Goal: Communication & Community: Share content

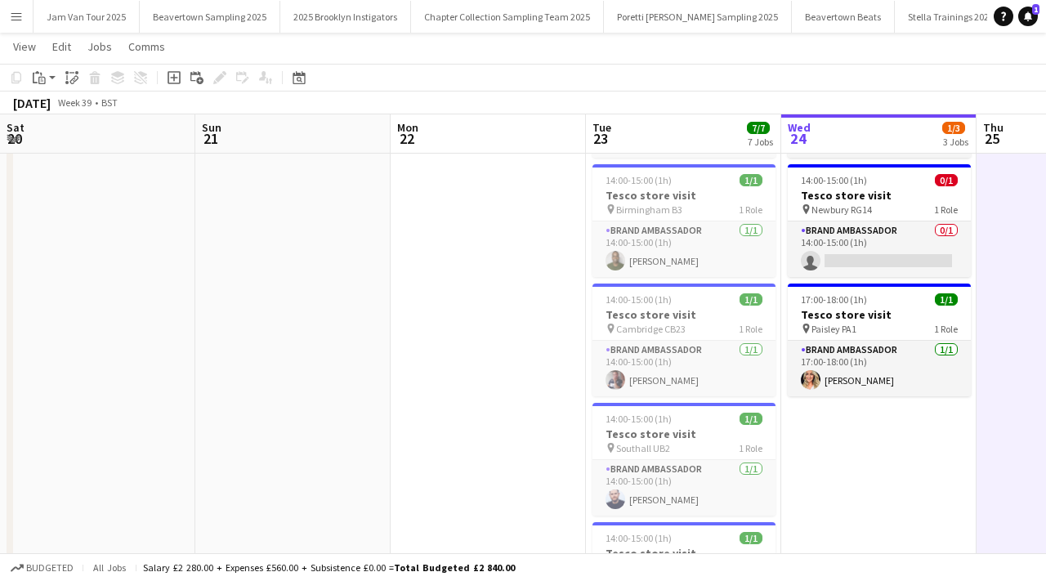
scroll to position [0, 464]
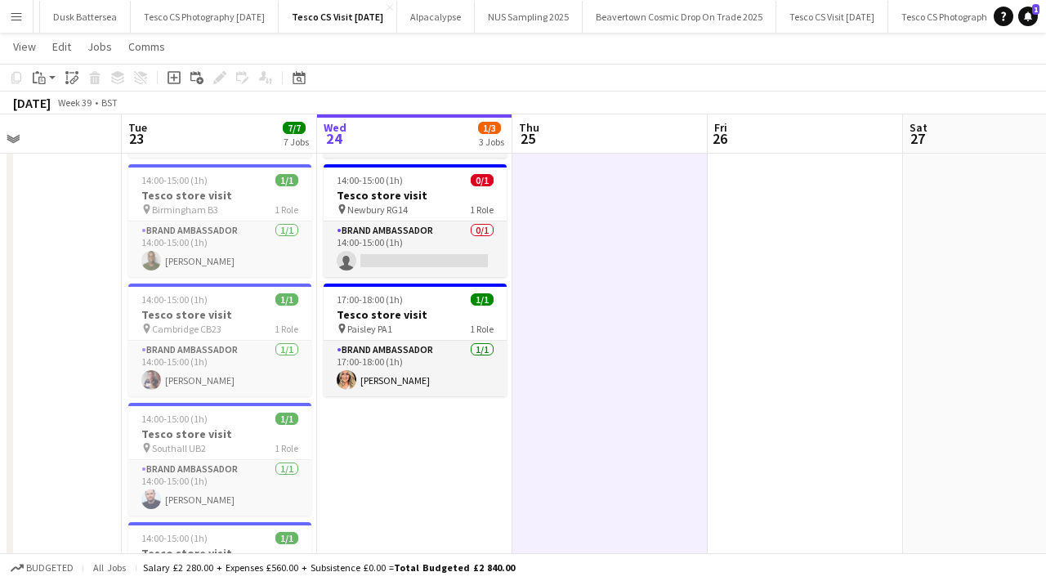
click at [11, 12] on app-icon "Menu" at bounding box center [16, 16] width 13 height 13
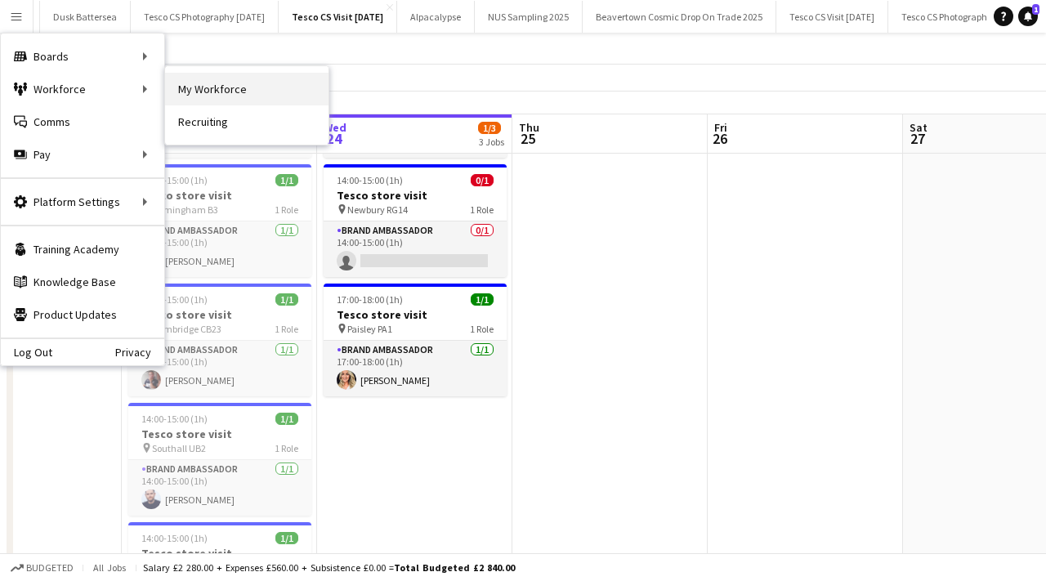
click at [206, 101] on link "My Workforce" at bounding box center [247, 89] width 164 height 33
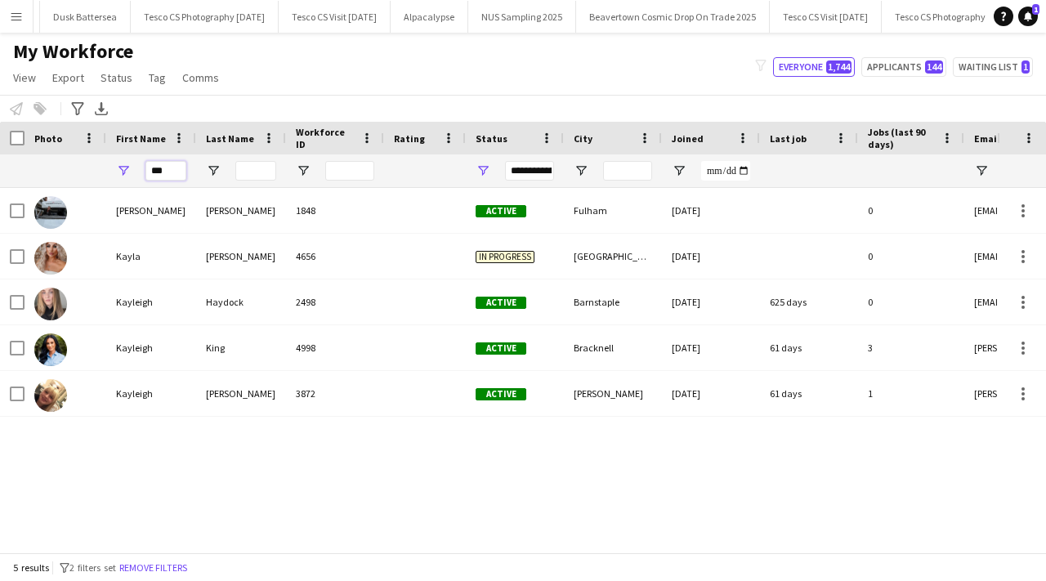
drag, startPoint x: 172, startPoint y: 171, endPoint x: 113, endPoint y: 165, distance: 59.1
click at [114, 166] on div "***" at bounding box center [151, 171] width 90 height 33
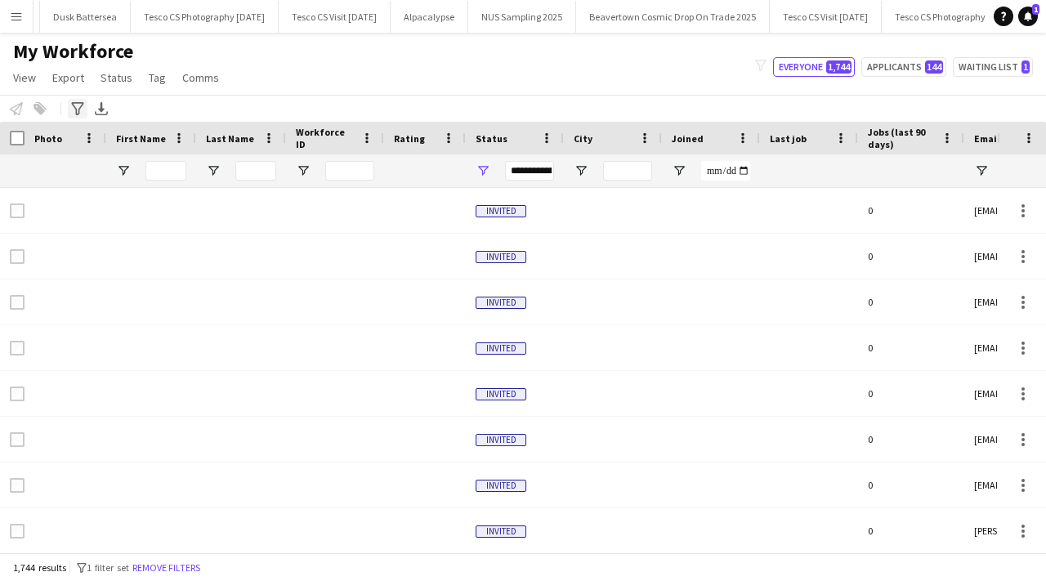
click at [69, 112] on div "Advanced filters" at bounding box center [78, 109] width 20 height 20
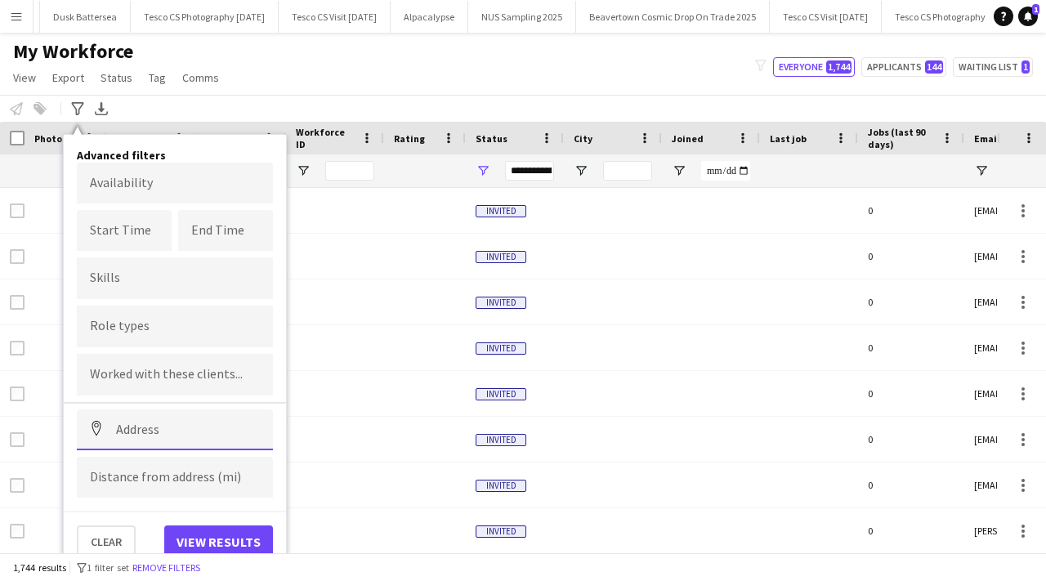
click at [177, 441] on input at bounding box center [175, 430] width 196 height 41
paste input "********"
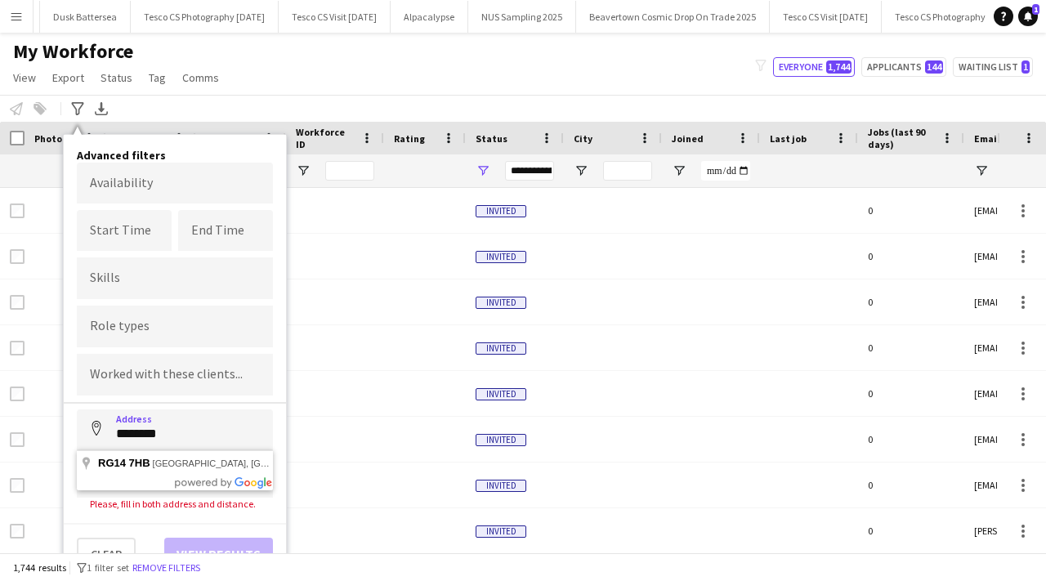
type input "**********"
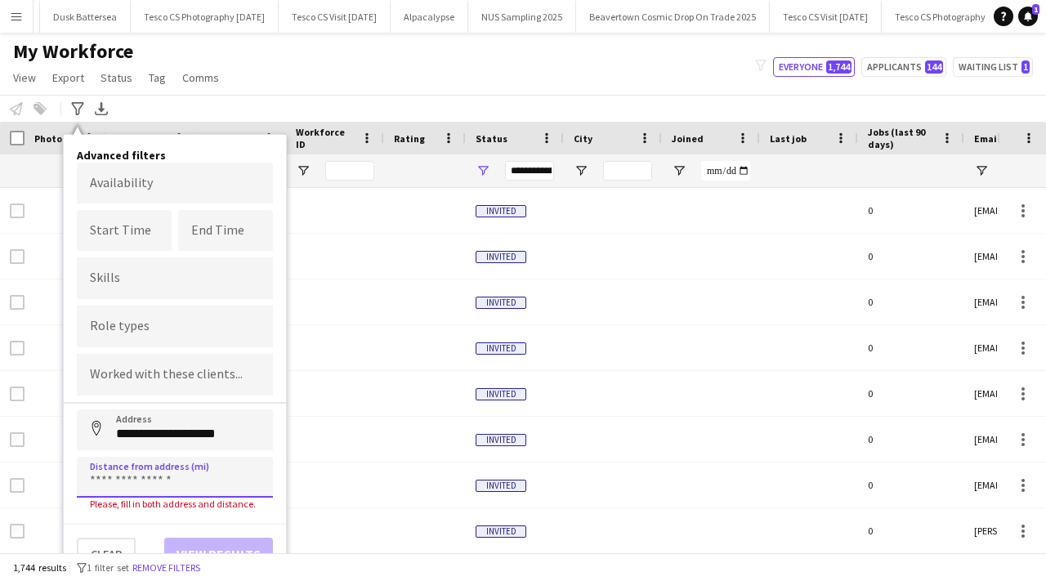
click at [181, 468] on input at bounding box center [175, 477] width 196 height 41
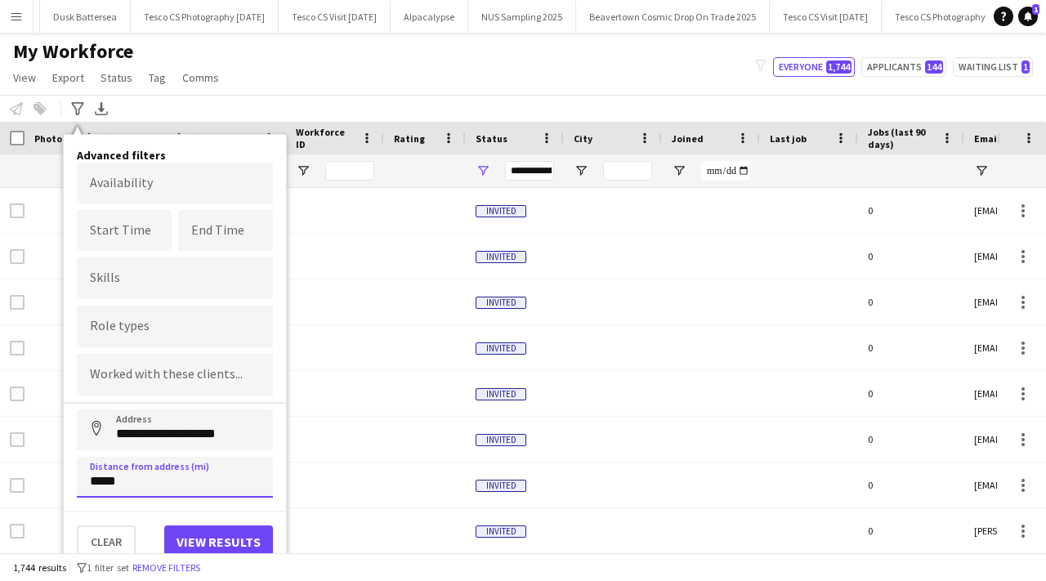
type input "*****"
click at [213, 531] on button "View results" at bounding box center [218, 542] width 109 height 33
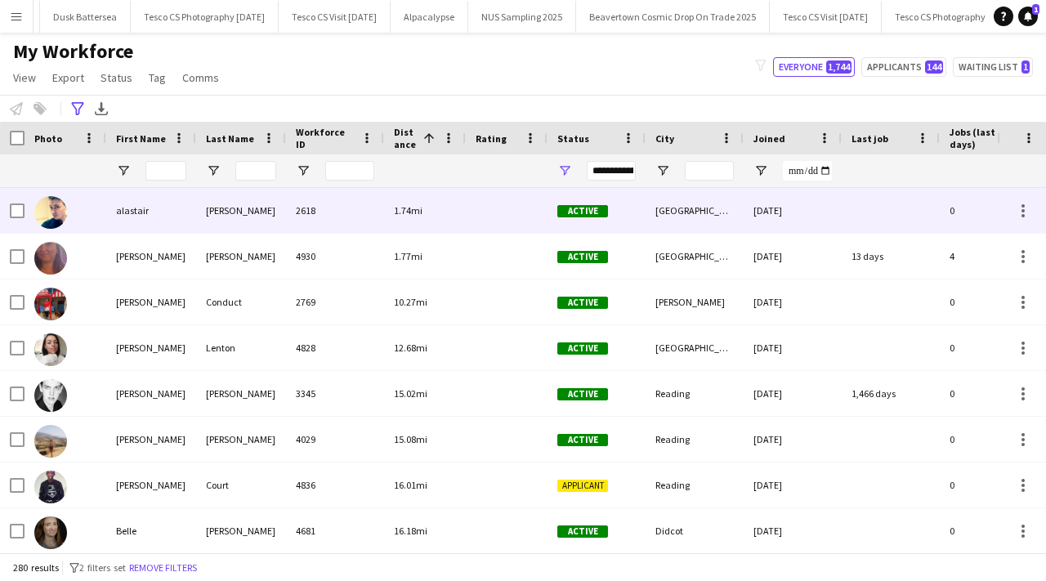
click at [324, 230] on div "2618" at bounding box center [335, 210] width 98 height 45
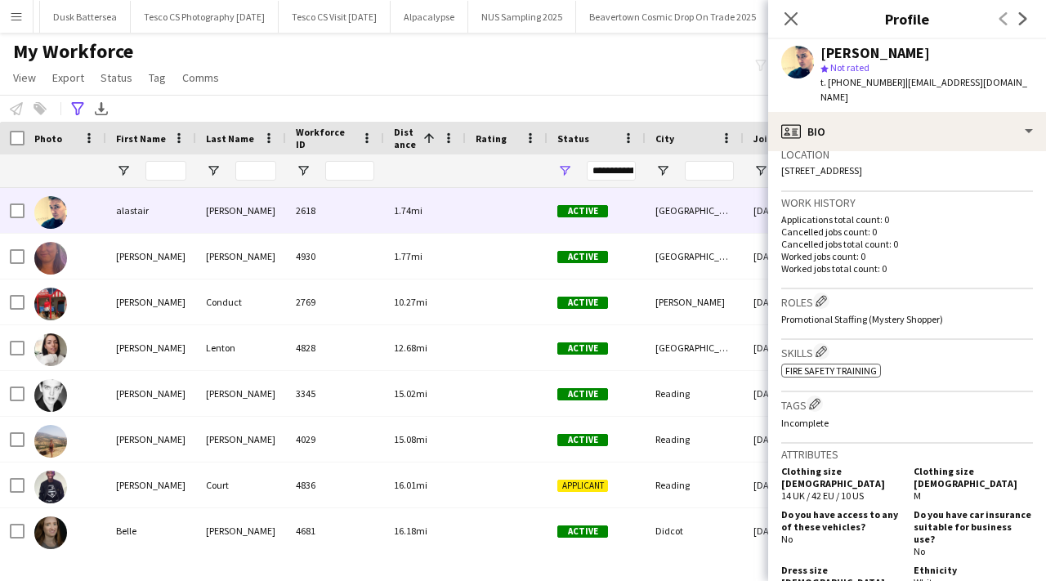
scroll to position [904, 0]
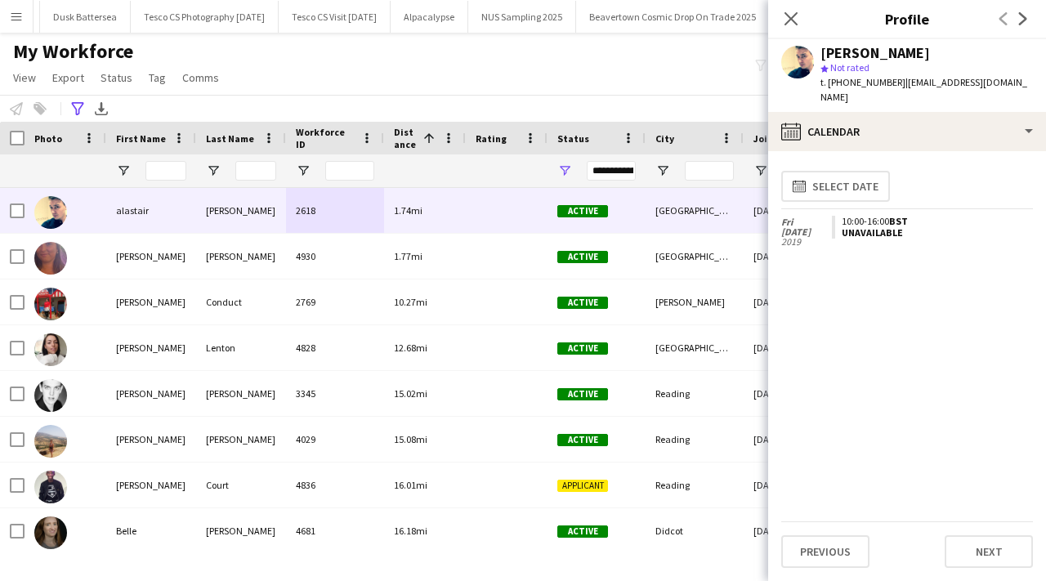
click at [1024, 11] on app-icon "Next" at bounding box center [1024, 19] width 20 height 20
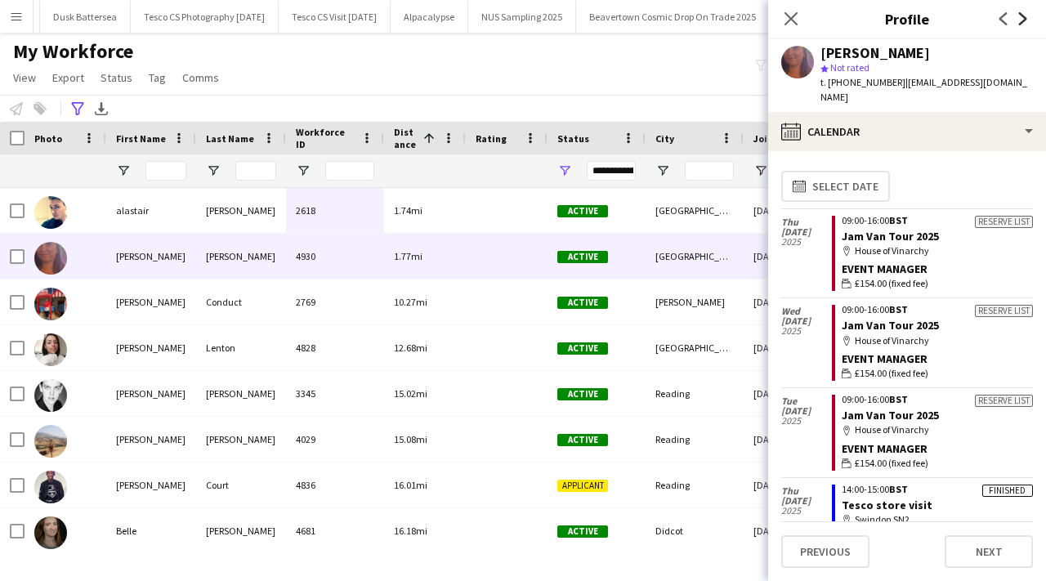
click at [1022, 18] on icon "Next" at bounding box center [1023, 18] width 13 height 13
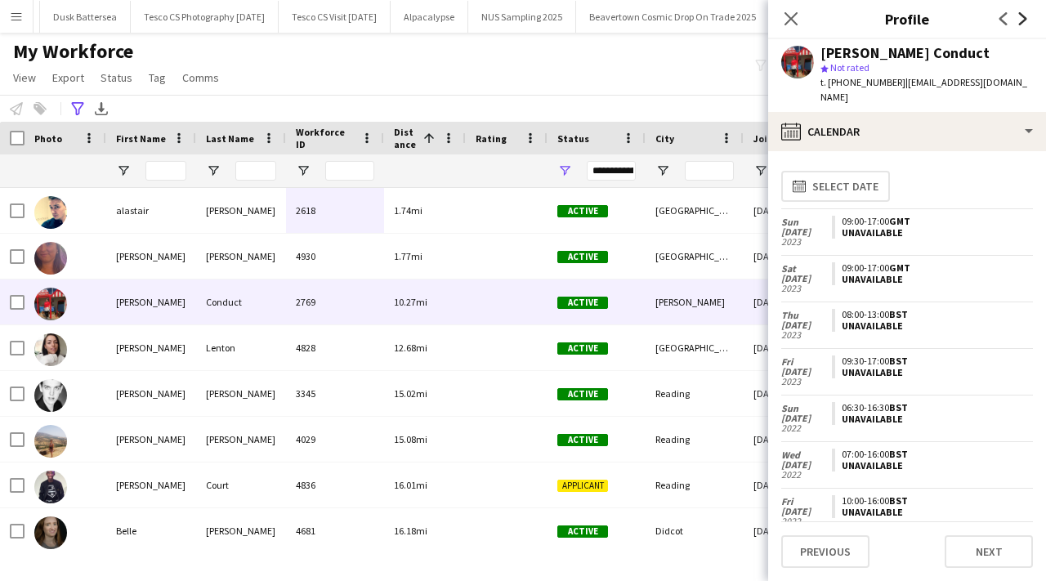
click at [1021, 17] on icon "Next" at bounding box center [1023, 18] width 13 height 13
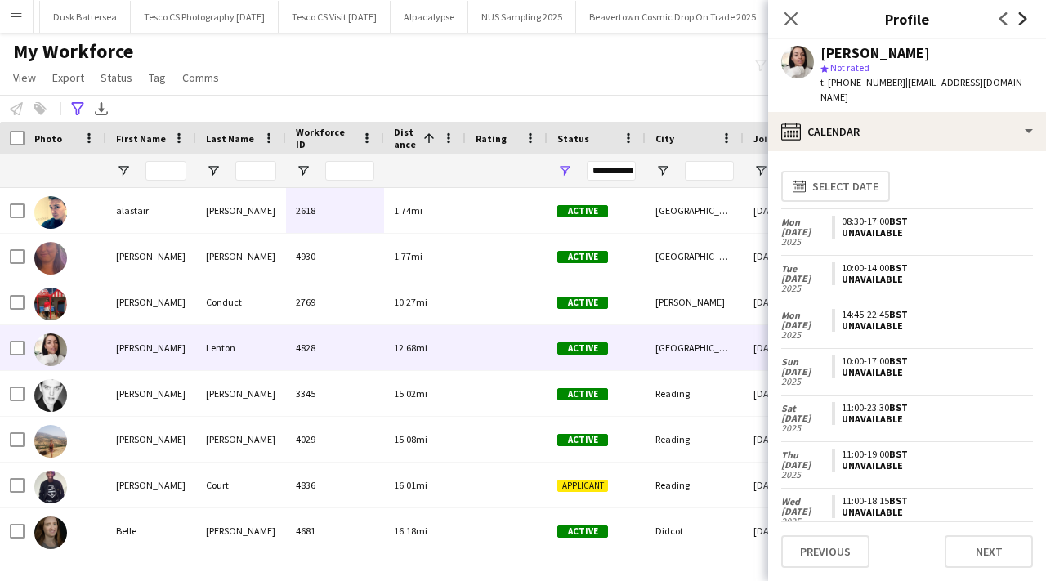
click at [1021, 17] on icon "Next" at bounding box center [1023, 18] width 13 height 13
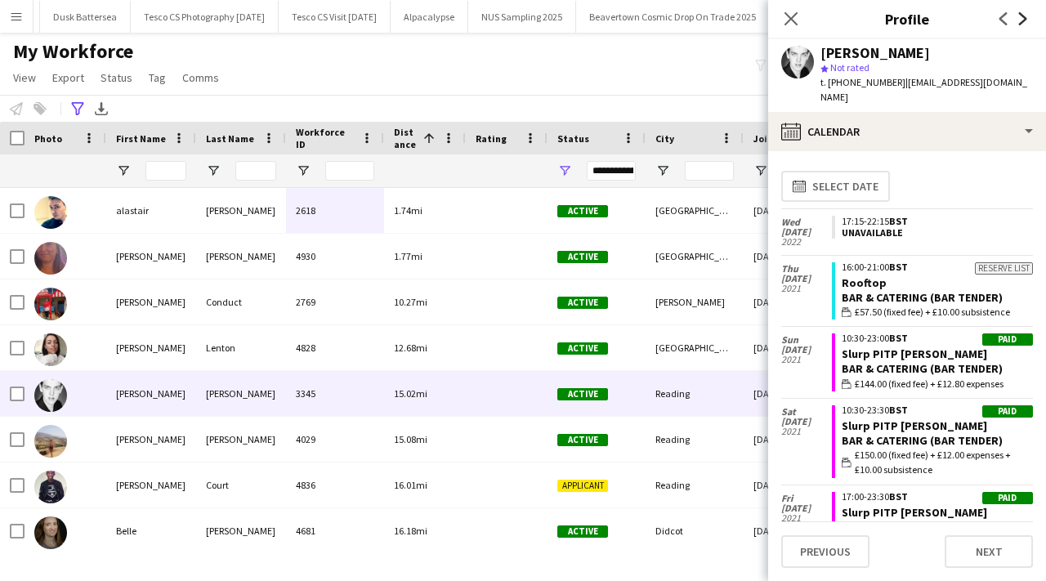
click at [1024, 19] on icon "Next" at bounding box center [1023, 18] width 13 height 13
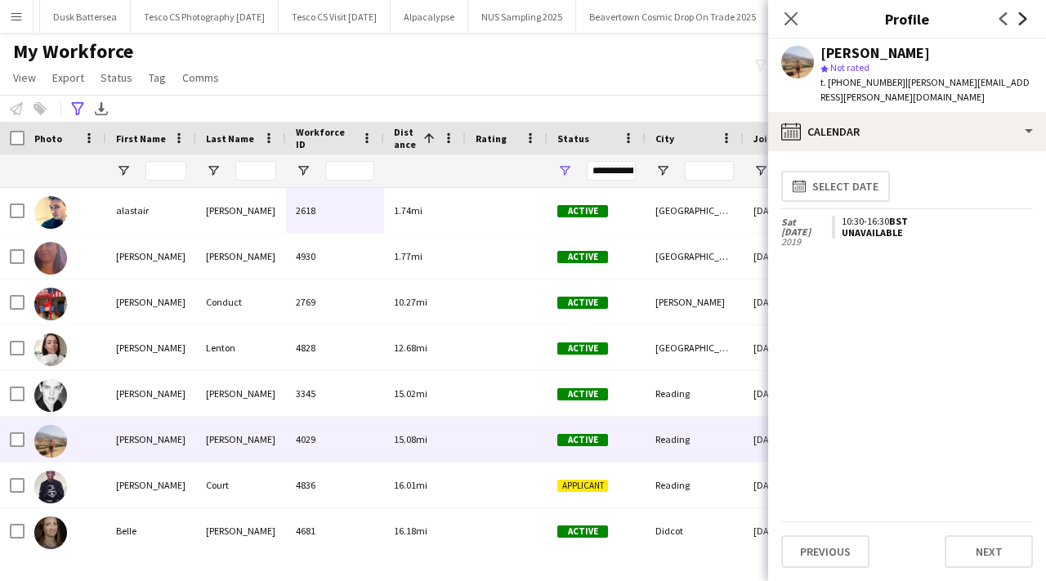
click at [1024, 20] on icon at bounding box center [1023, 18] width 8 height 13
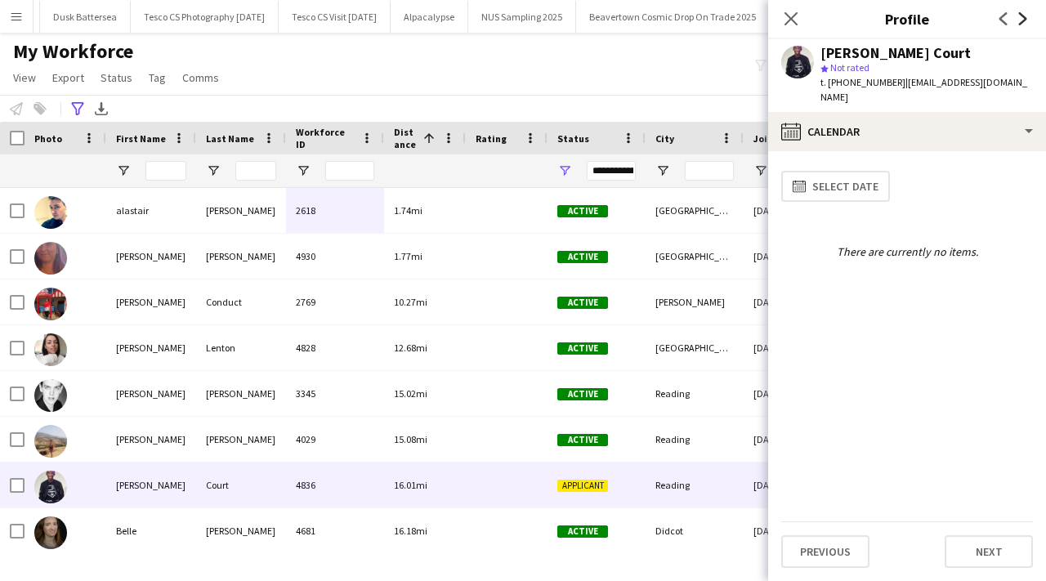
click at [1024, 20] on icon at bounding box center [1023, 18] width 8 height 13
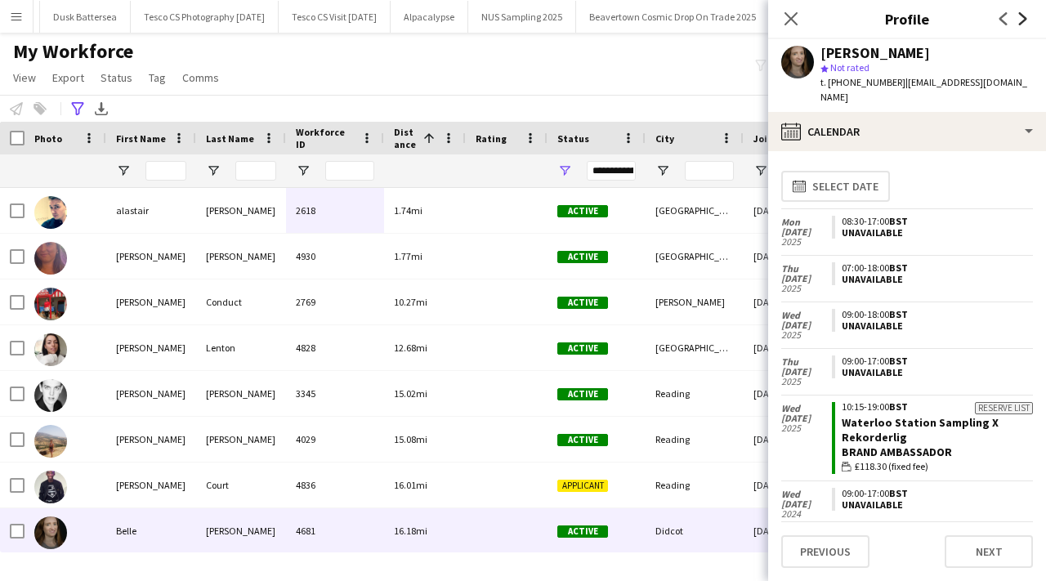
click at [1024, 21] on icon "Next" at bounding box center [1023, 18] width 13 height 13
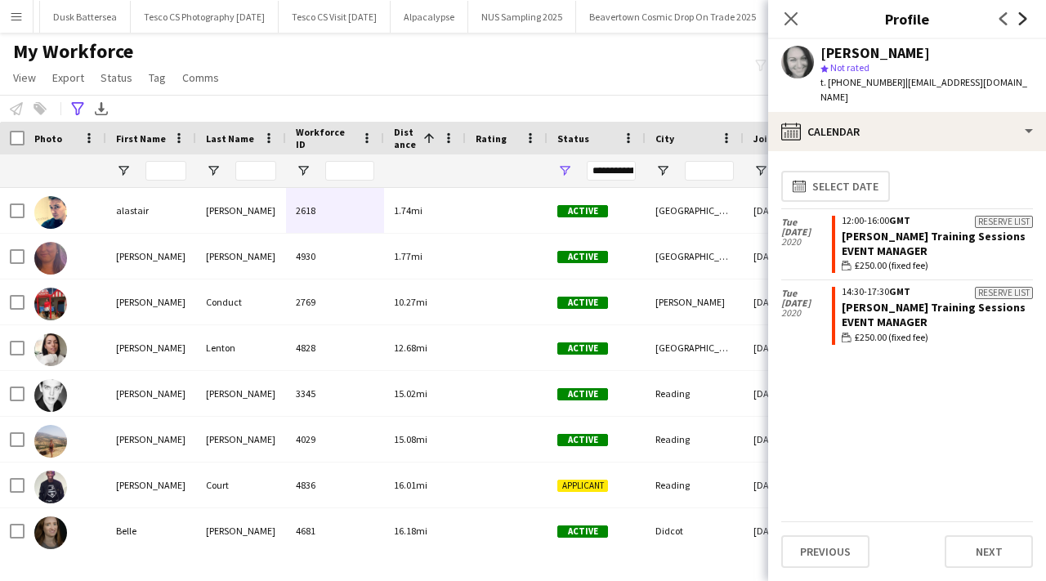
click at [1024, 21] on icon "Next" at bounding box center [1023, 18] width 13 height 13
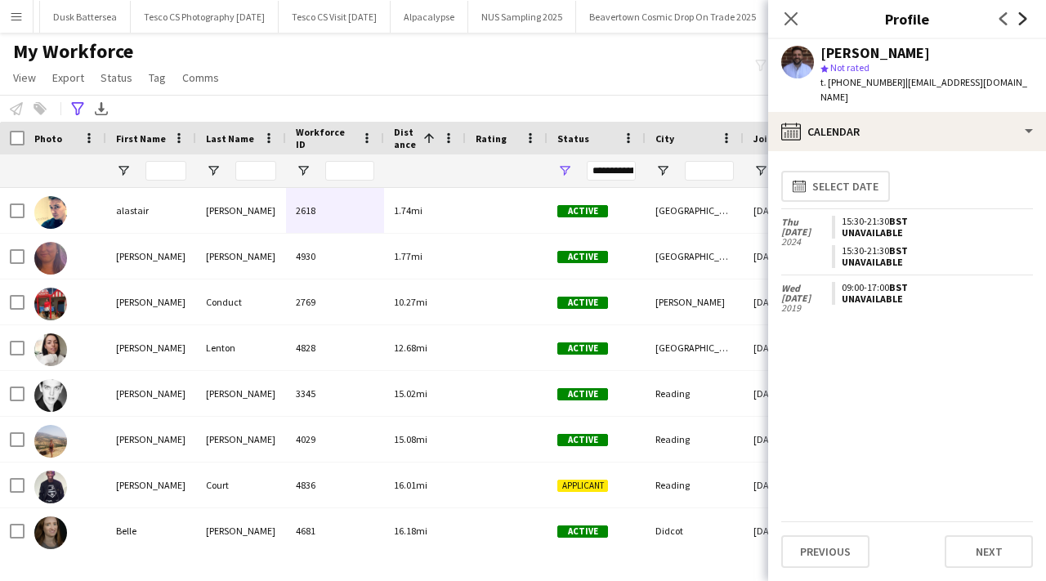
click at [1024, 22] on icon "Next" at bounding box center [1023, 18] width 13 height 13
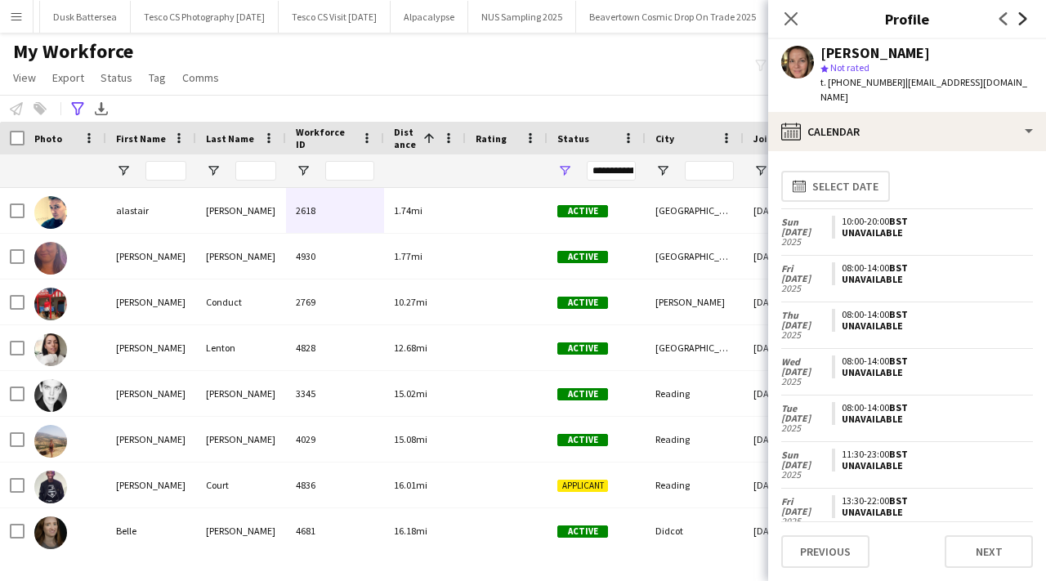
click at [1025, 20] on icon at bounding box center [1023, 18] width 8 height 13
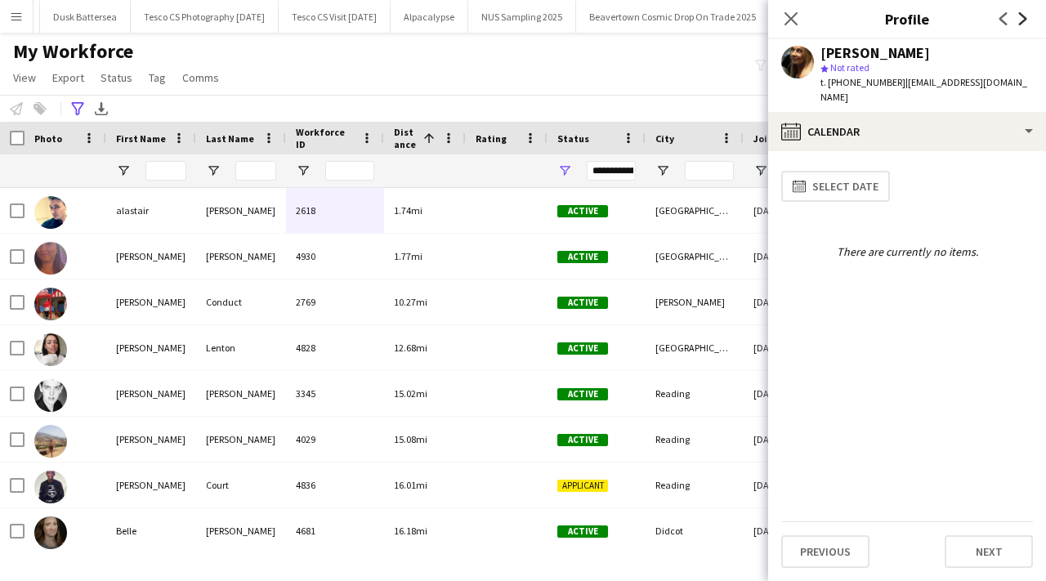
click at [1024, 20] on icon at bounding box center [1023, 18] width 8 height 13
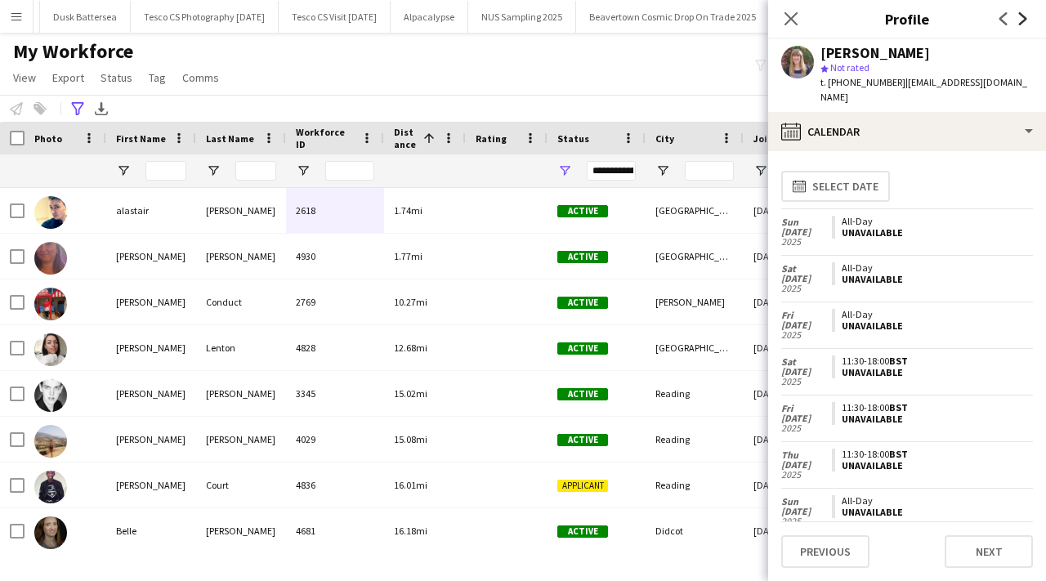
click at [1024, 20] on icon at bounding box center [1023, 18] width 8 height 13
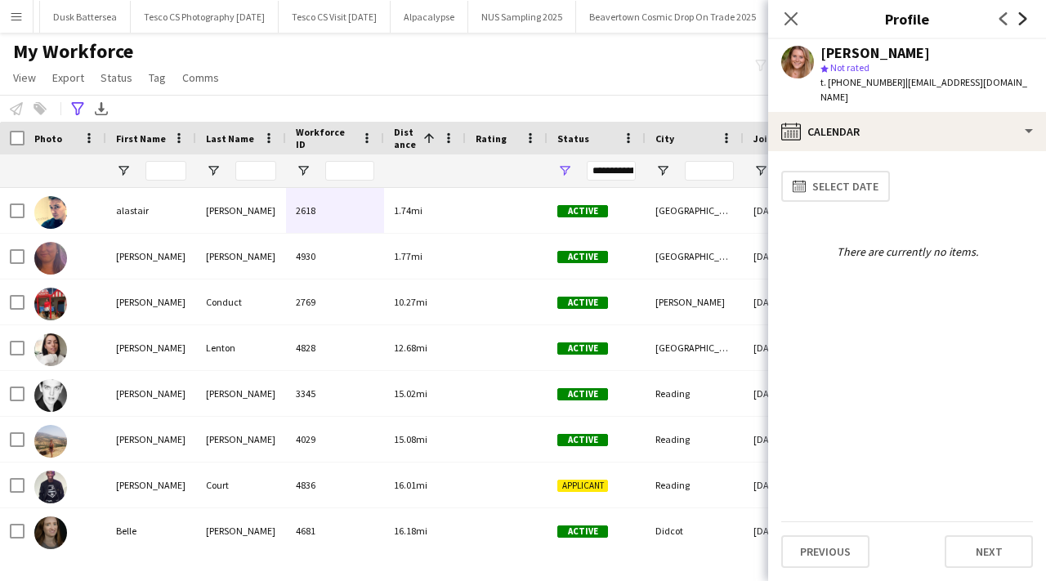
click at [1026, 22] on icon "Next" at bounding box center [1023, 18] width 13 height 13
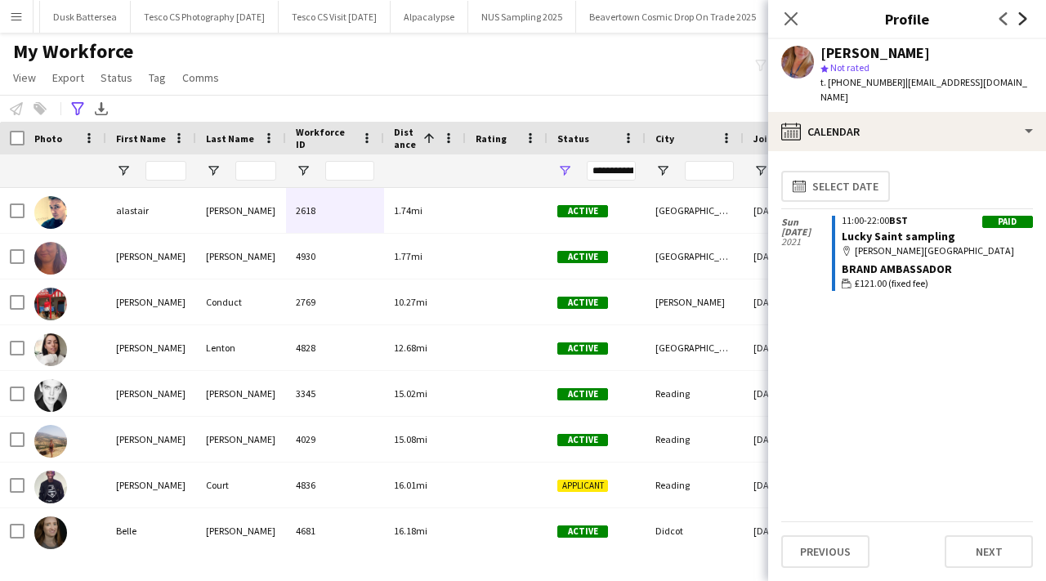
click at [1024, 18] on icon "Next" at bounding box center [1023, 18] width 13 height 13
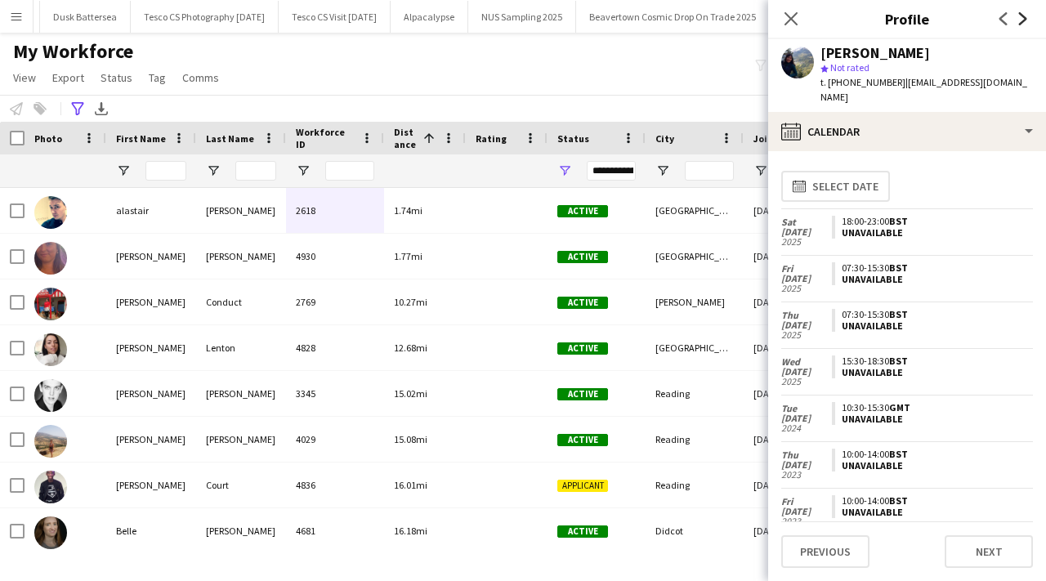
click at [1024, 18] on icon "Next" at bounding box center [1023, 18] width 13 height 13
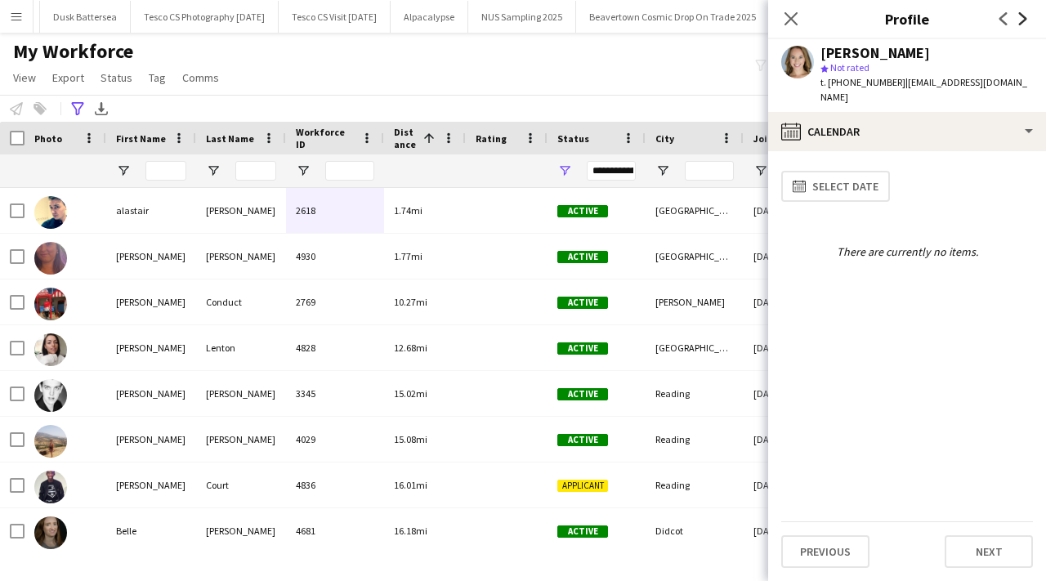
click at [1025, 20] on icon at bounding box center [1023, 18] width 8 height 13
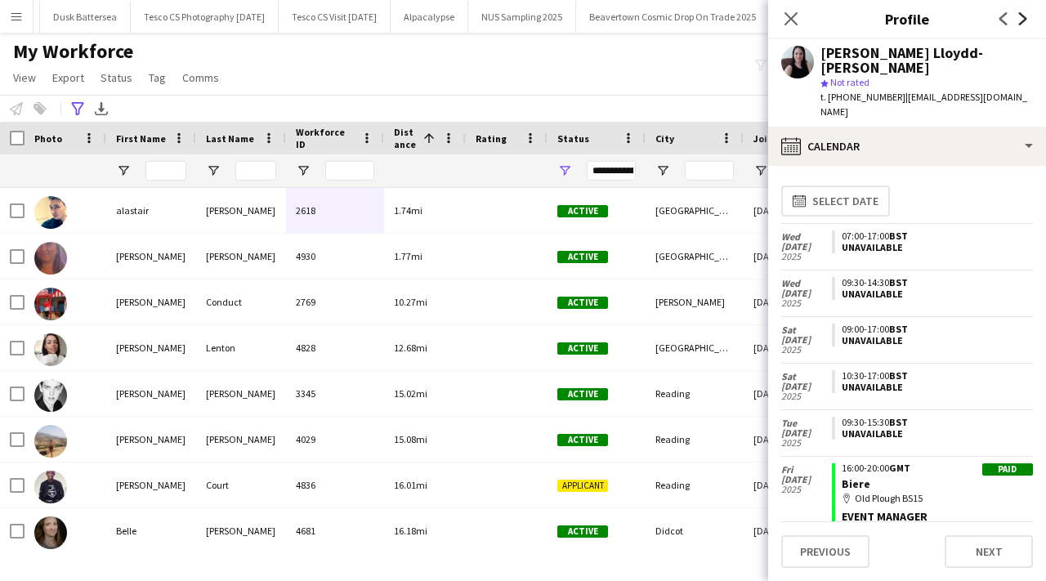
click at [1023, 17] on icon "Next" at bounding box center [1023, 18] width 13 height 13
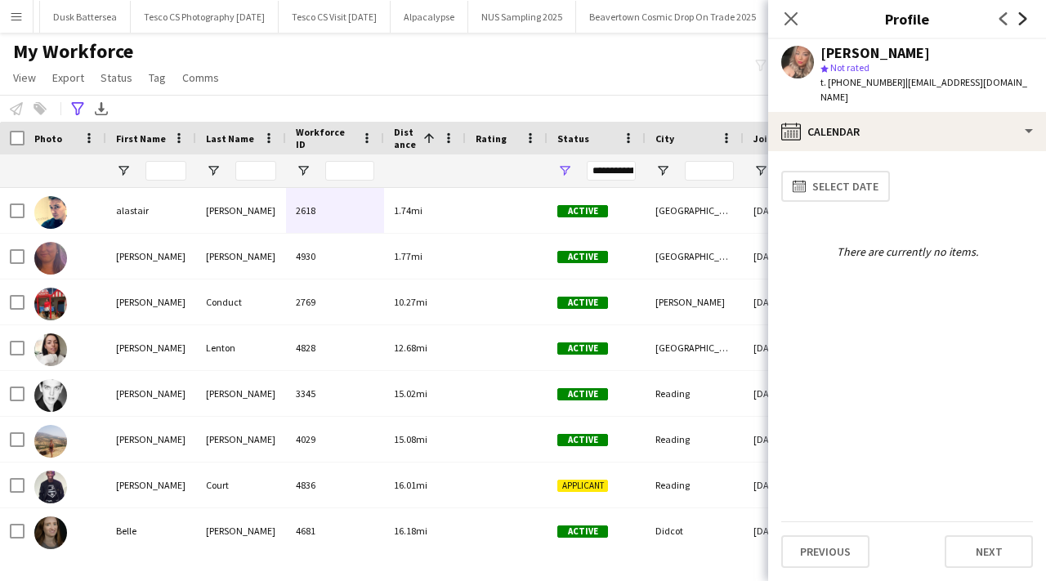
click at [1024, 17] on icon at bounding box center [1023, 18] width 8 height 13
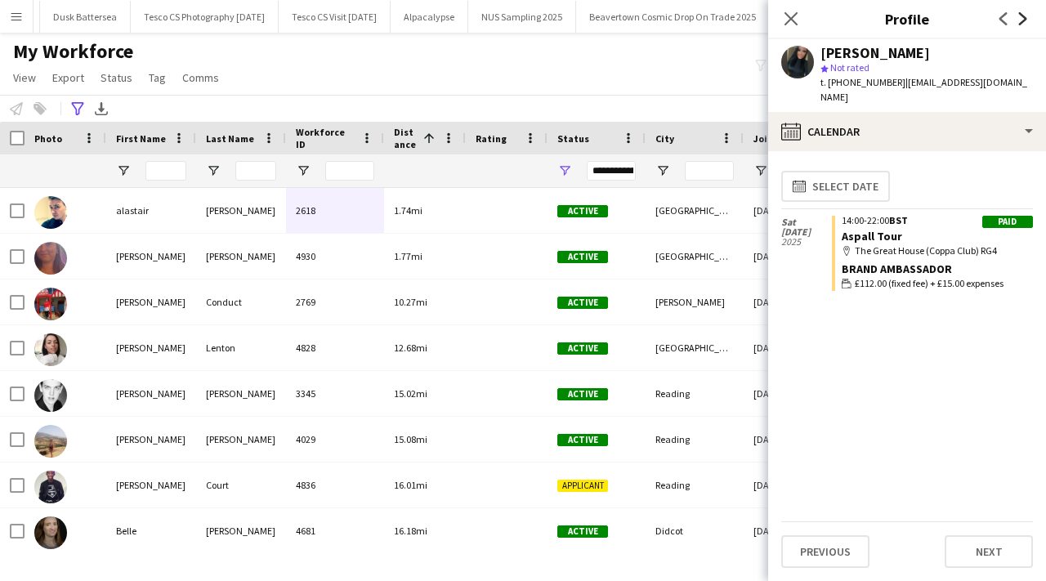
click at [1024, 16] on icon at bounding box center [1023, 18] width 8 height 13
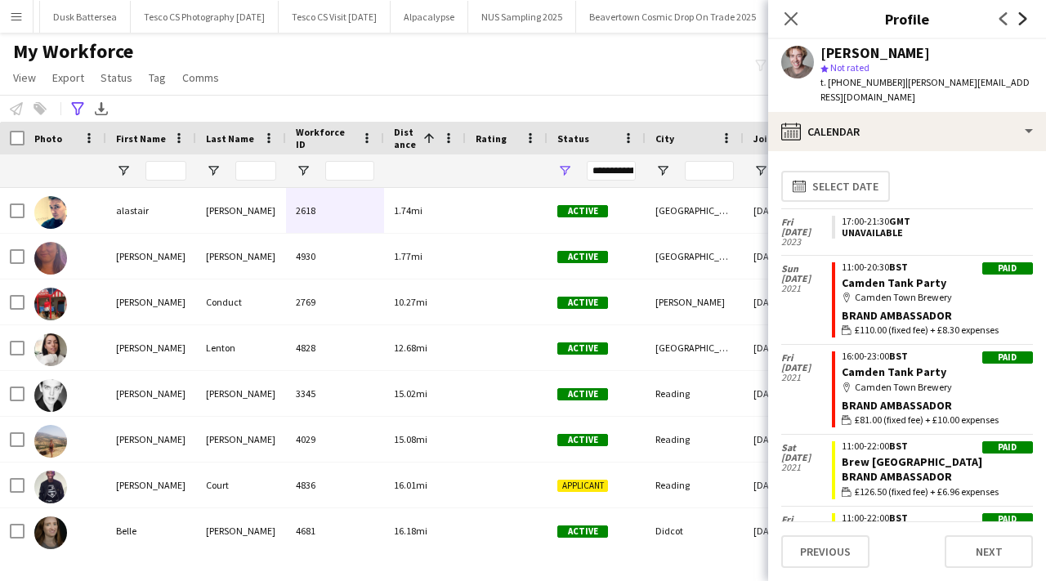
click at [1024, 16] on icon at bounding box center [1023, 18] width 8 height 13
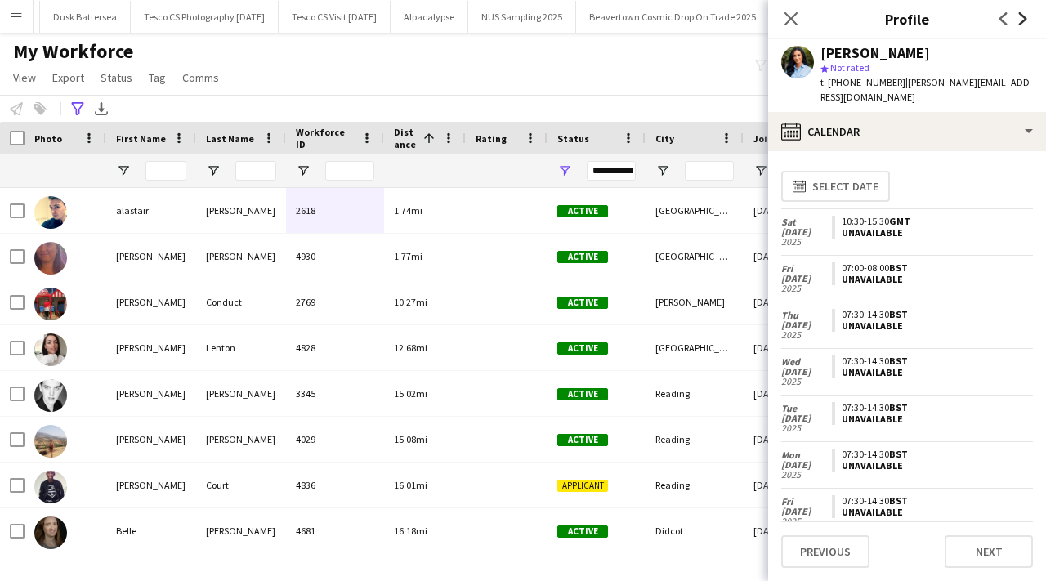
click at [1025, 17] on icon at bounding box center [1023, 18] width 8 height 13
click at [1021, 17] on icon "Next" at bounding box center [1023, 18] width 13 height 13
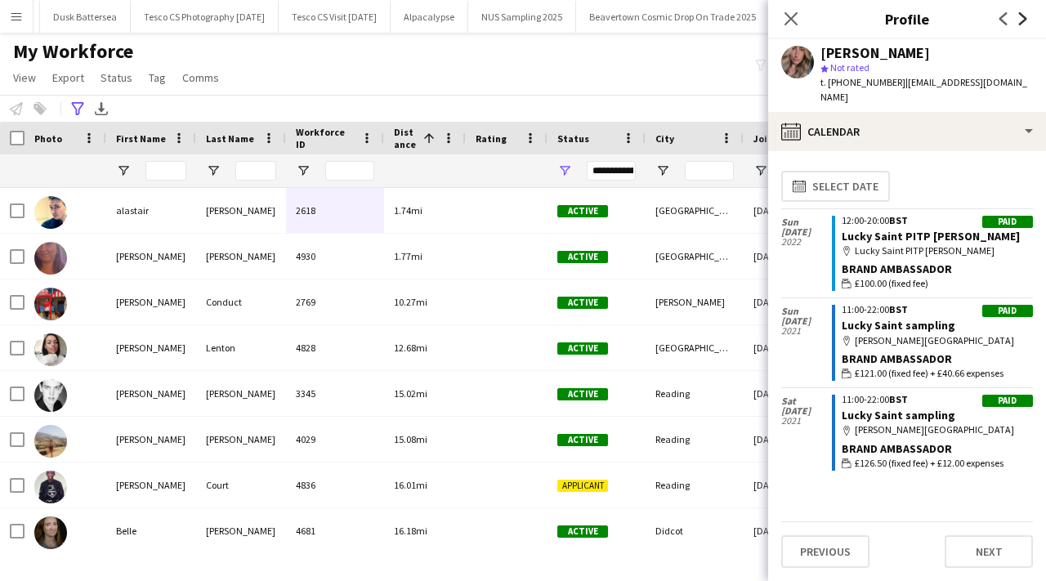
click at [1022, 17] on icon "Next" at bounding box center [1023, 18] width 13 height 13
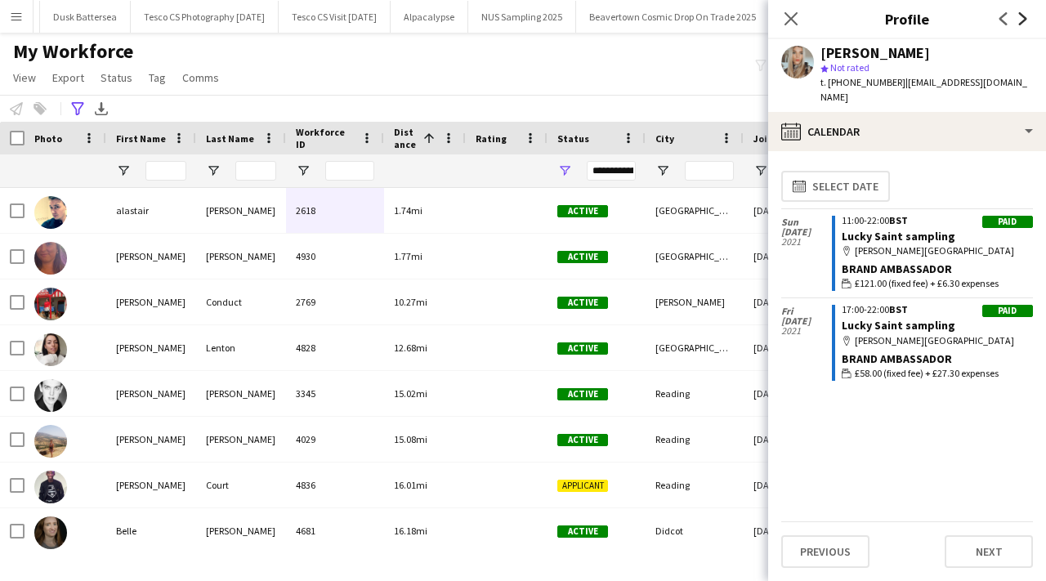
click at [1023, 19] on icon "Next" at bounding box center [1023, 18] width 13 height 13
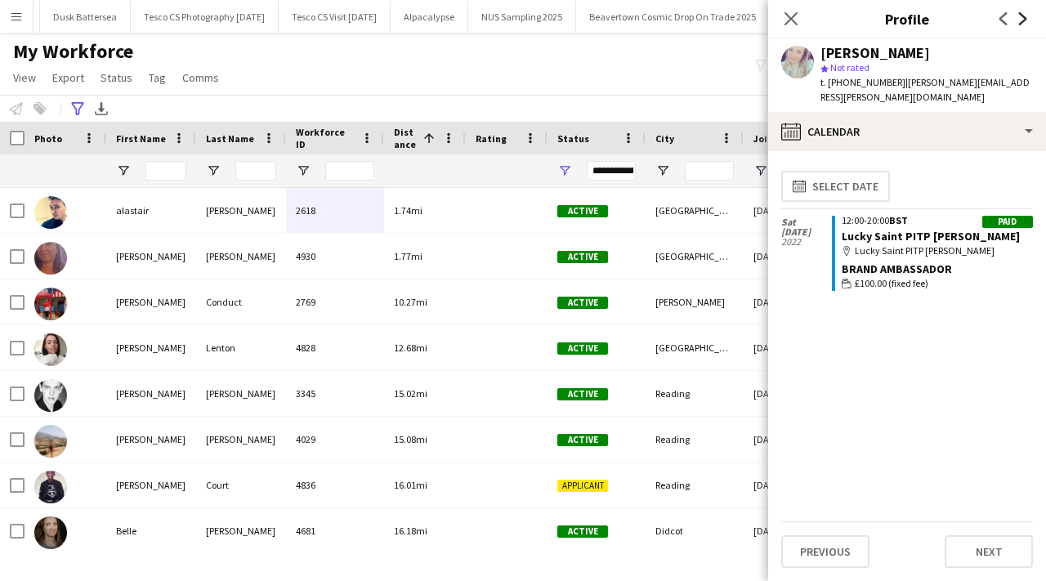
click at [1024, 19] on icon "Next" at bounding box center [1023, 18] width 13 height 13
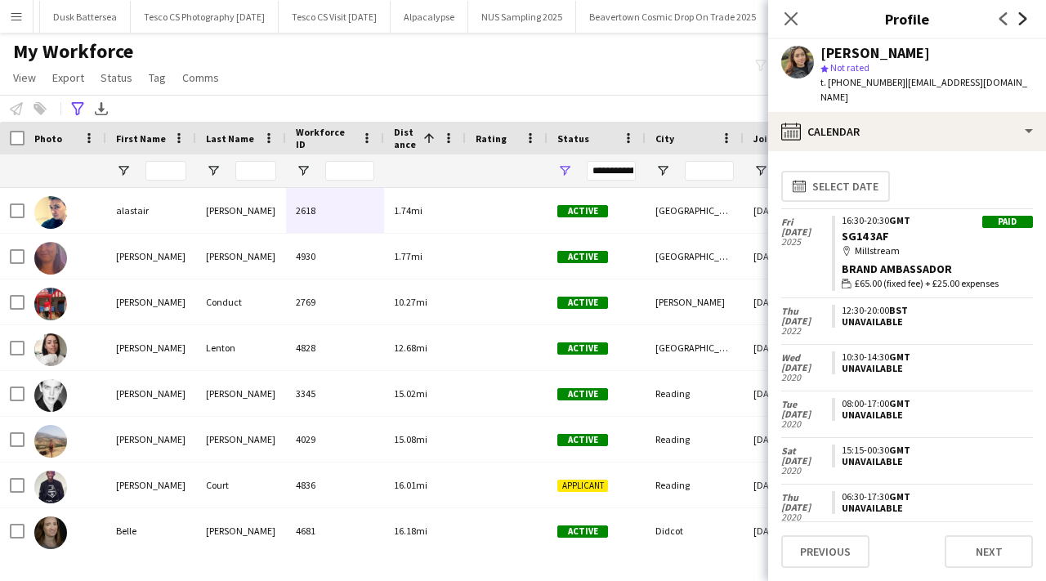
click at [1028, 21] on icon "Next" at bounding box center [1023, 18] width 13 height 13
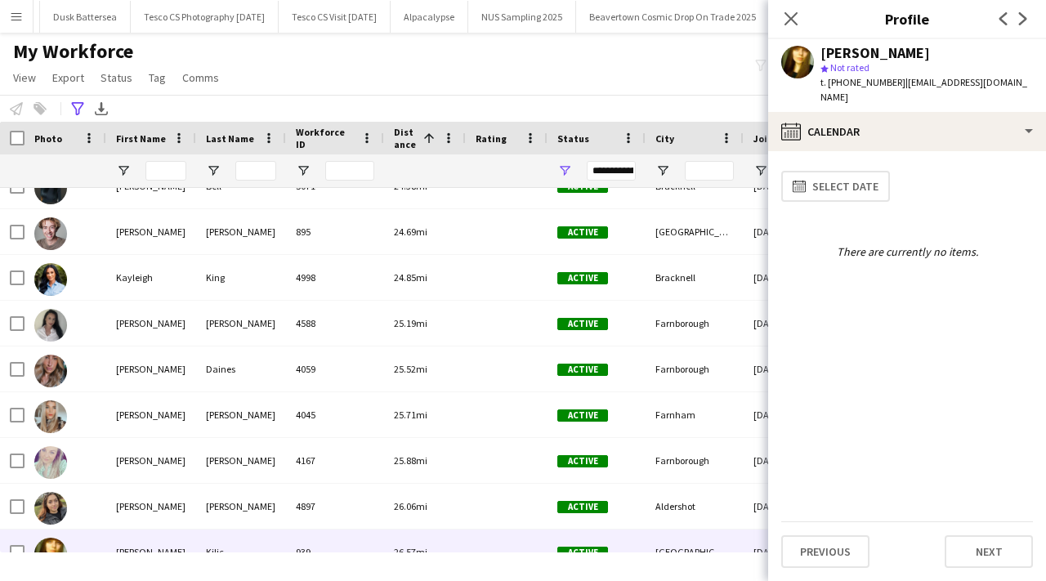
scroll to position [0, 0]
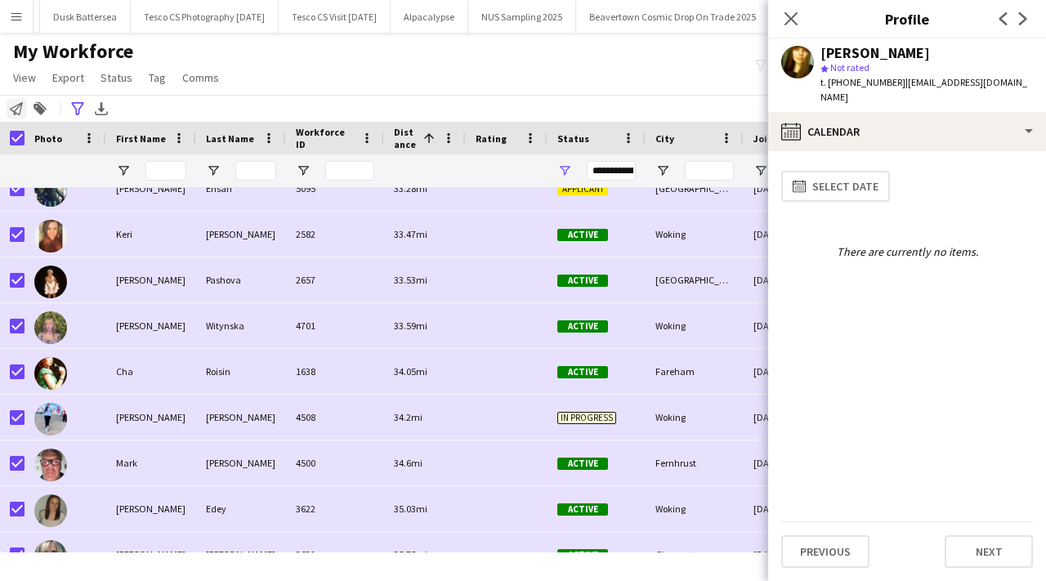
click at [24, 105] on div "Notify workforce" at bounding box center [17, 109] width 20 height 20
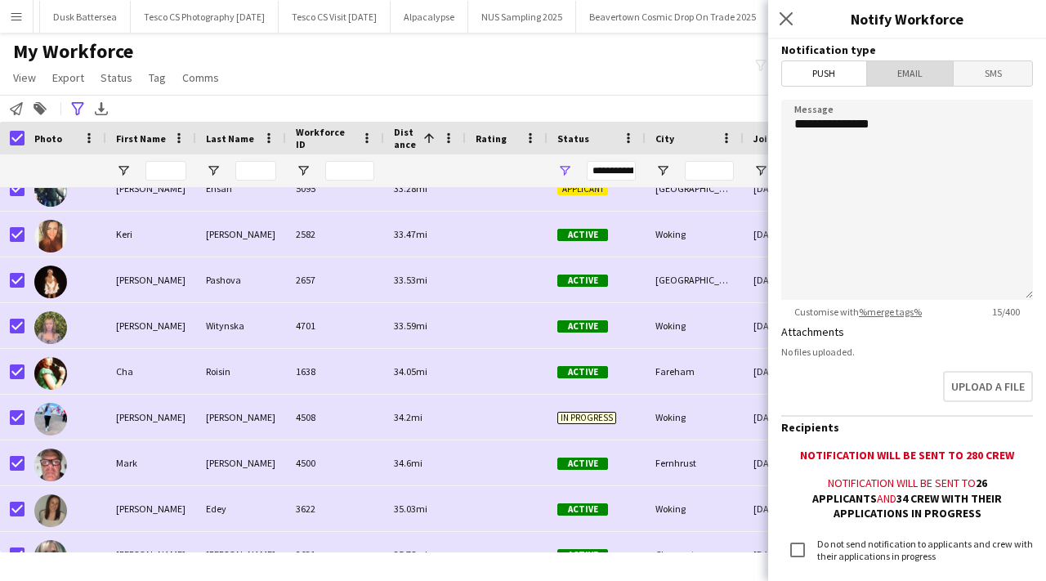
click at [912, 82] on span "Email" at bounding box center [910, 73] width 87 height 25
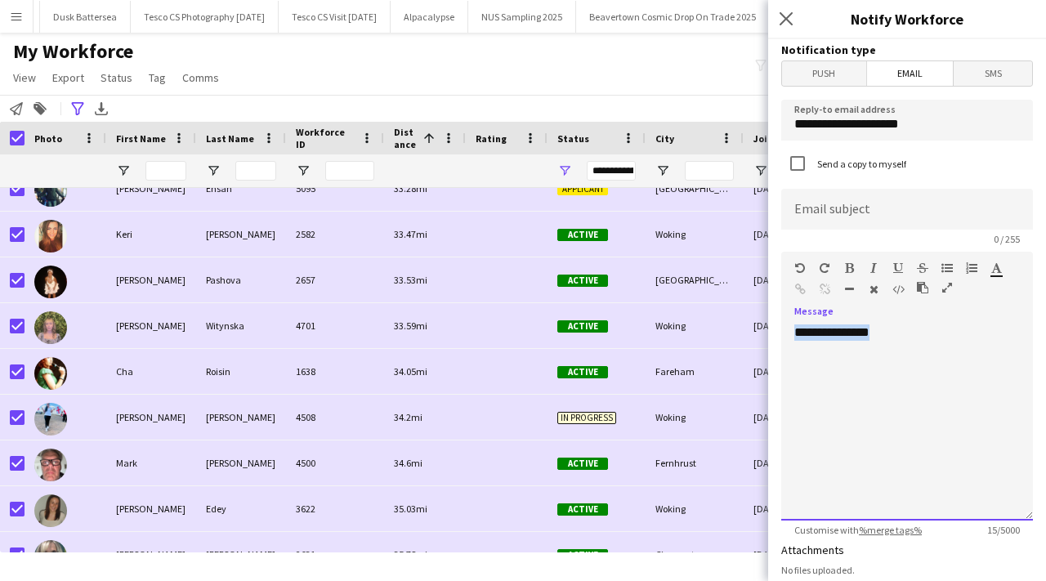
drag, startPoint x: 894, startPoint y: 331, endPoint x: 784, endPoint y: 325, distance: 109.7
click at [784, 326] on div "**********" at bounding box center [908, 423] width 252 height 196
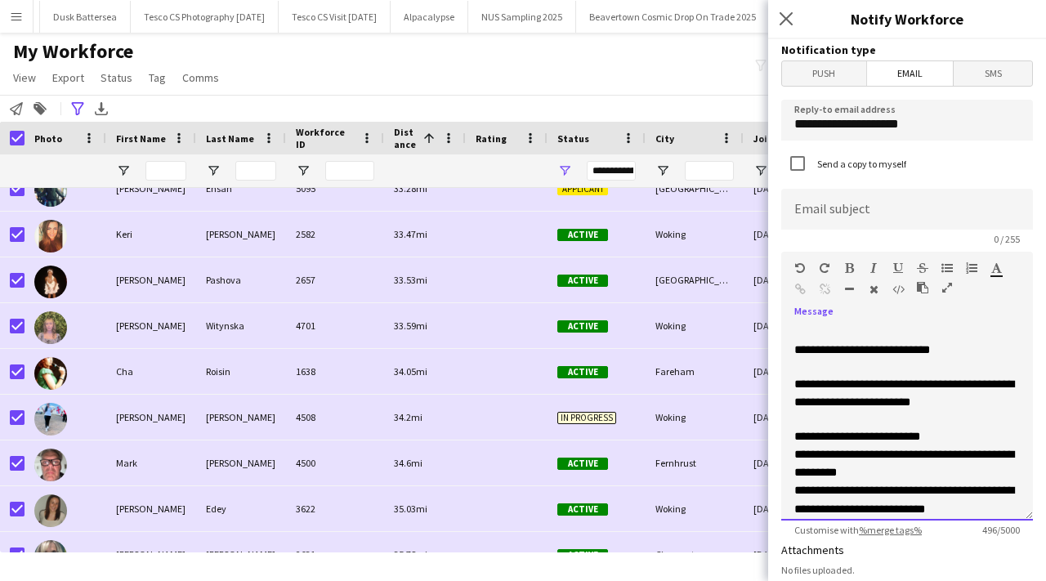
scroll to position [208, 0]
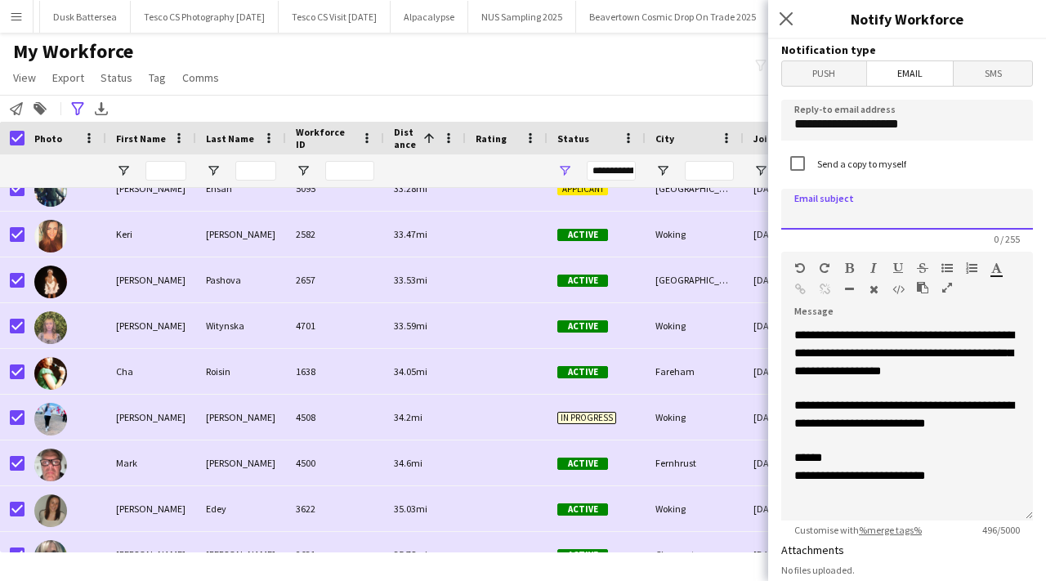
click at [884, 206] on input at bounding box center [908, 209] width 252 height 41
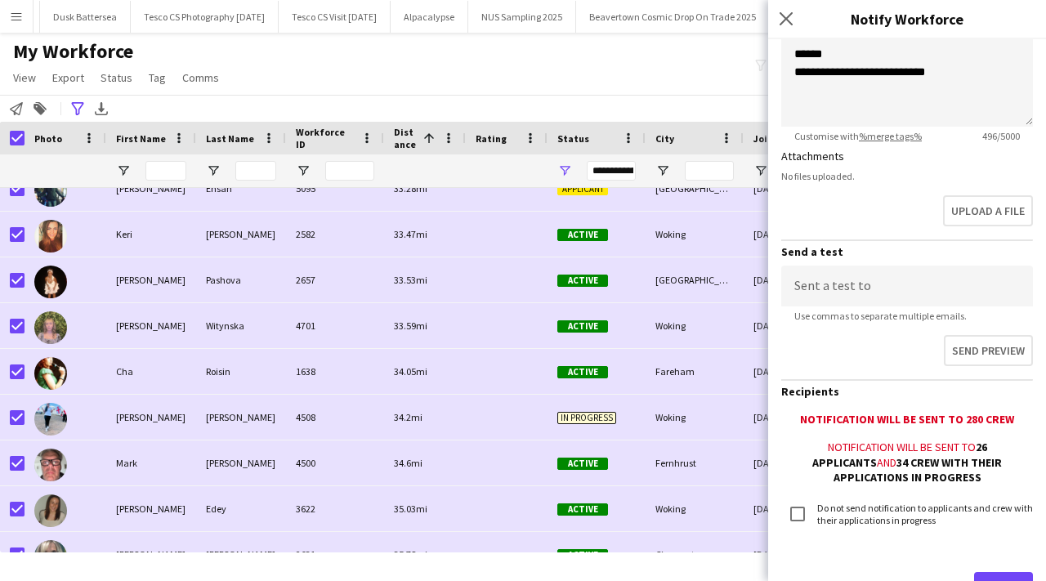
scroll to position [467, 0]
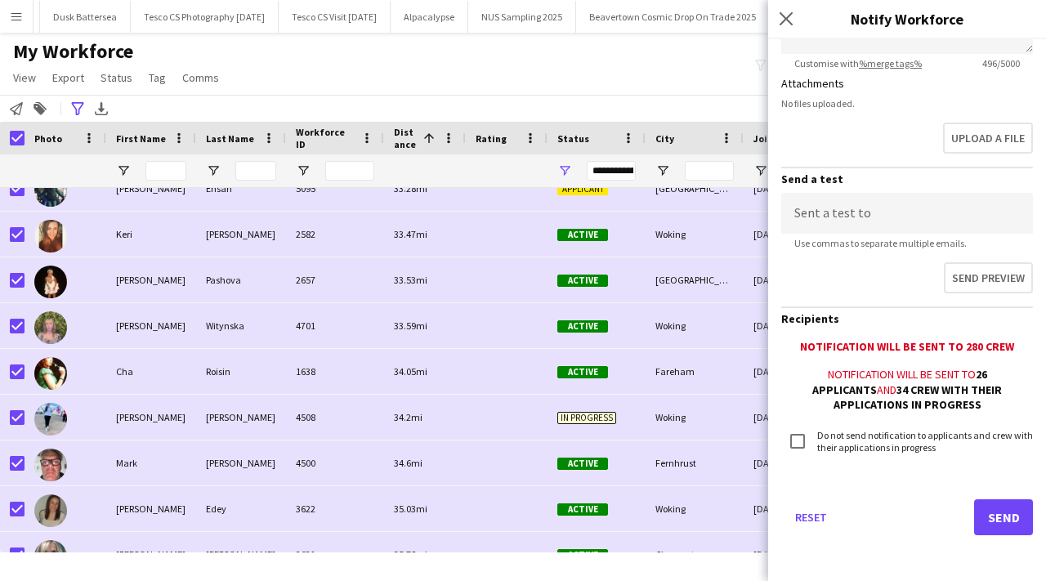
type input "*********"
click at [1010, 509] on button "Send" at bounding box center [1004, 518] width 59 height 36
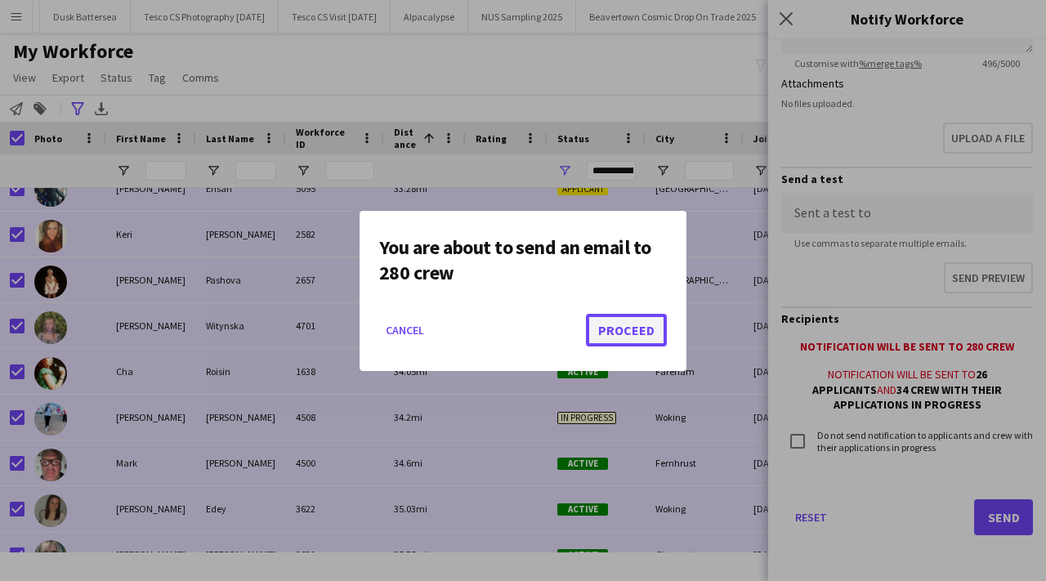
click at [640, 321] on button "Proceed" at bounding box center [626, 330] width 81 height 33
